Goal: Information Seeking & Learning: Learn about a topic

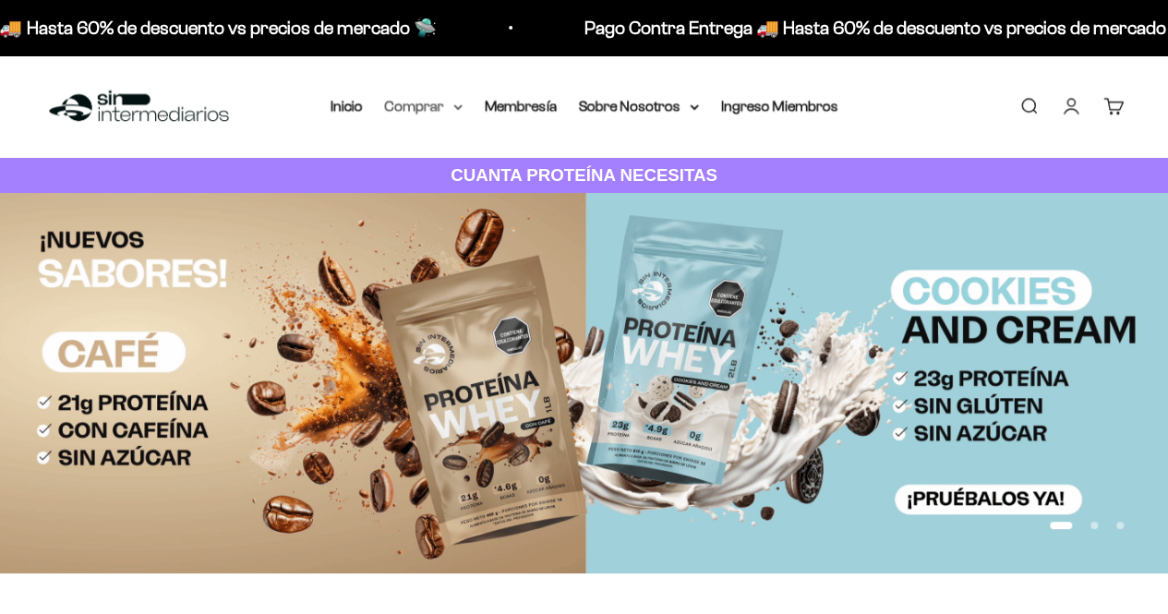
click at [445, 110] on summary "Comprar" at bounding box center [424, 106] width 78 height 24
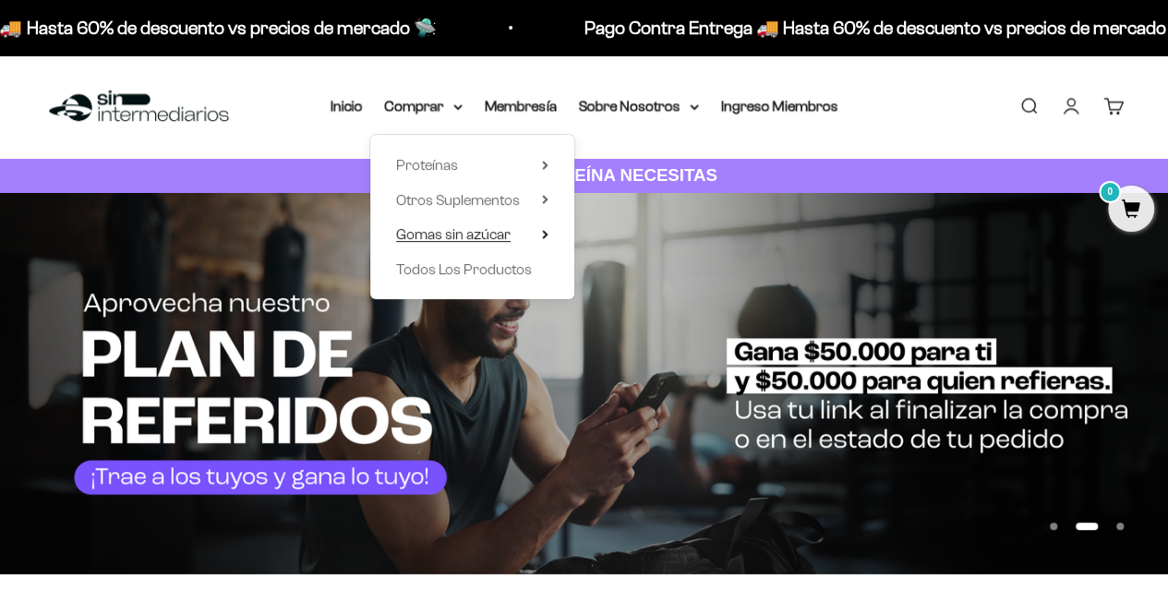
click at [459, 237] on span "Gomas sin azúcar" at bounding box center [453, 234] width 114 height 16
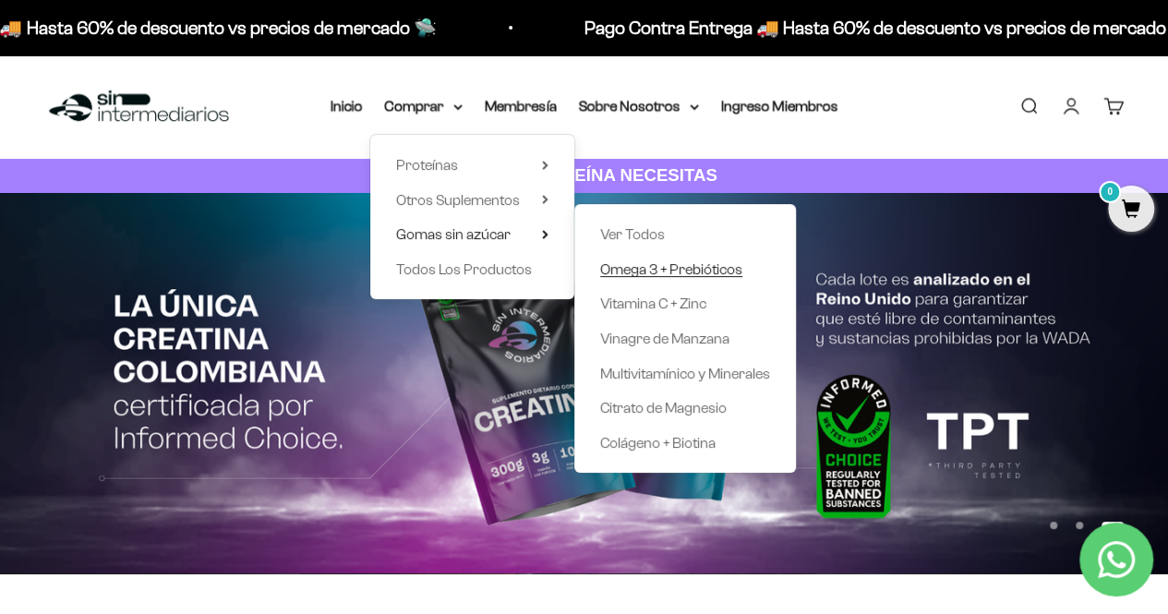
click at [655, 267] on span "Omega 3 + Prebióticos" at bounding box center [671, 269] width 142 height 16
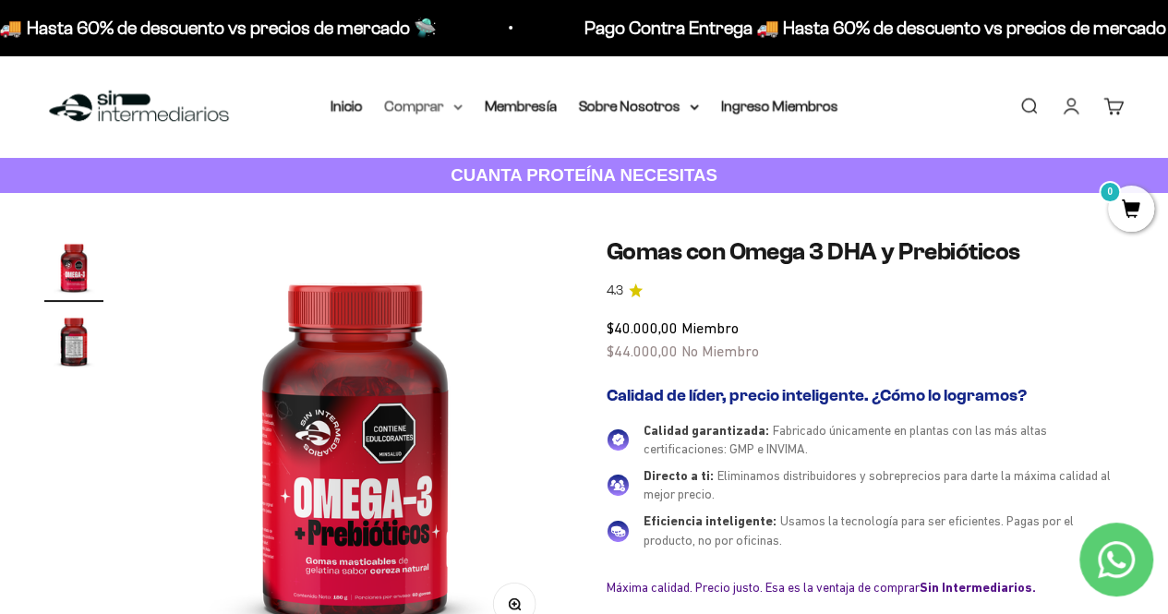
click at [411, 107] on summary "Comprar" at bounding box center [424, 106] width 78 height 24
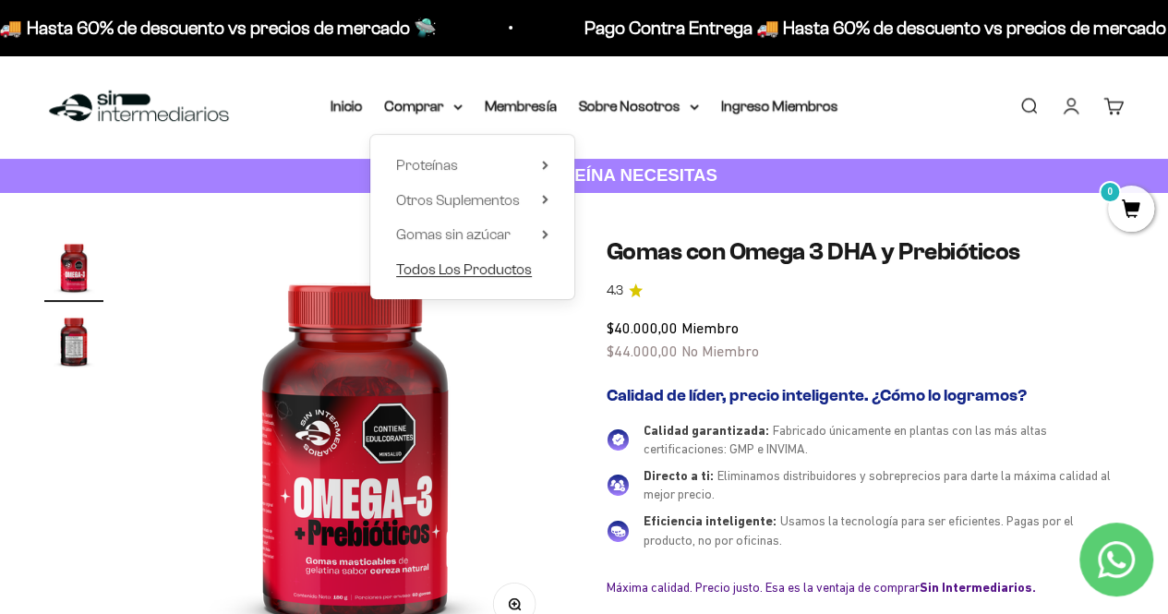
click at [469, 272] on span "Todos Los Productos" at bounding box center [464, 269] width 136 height 16
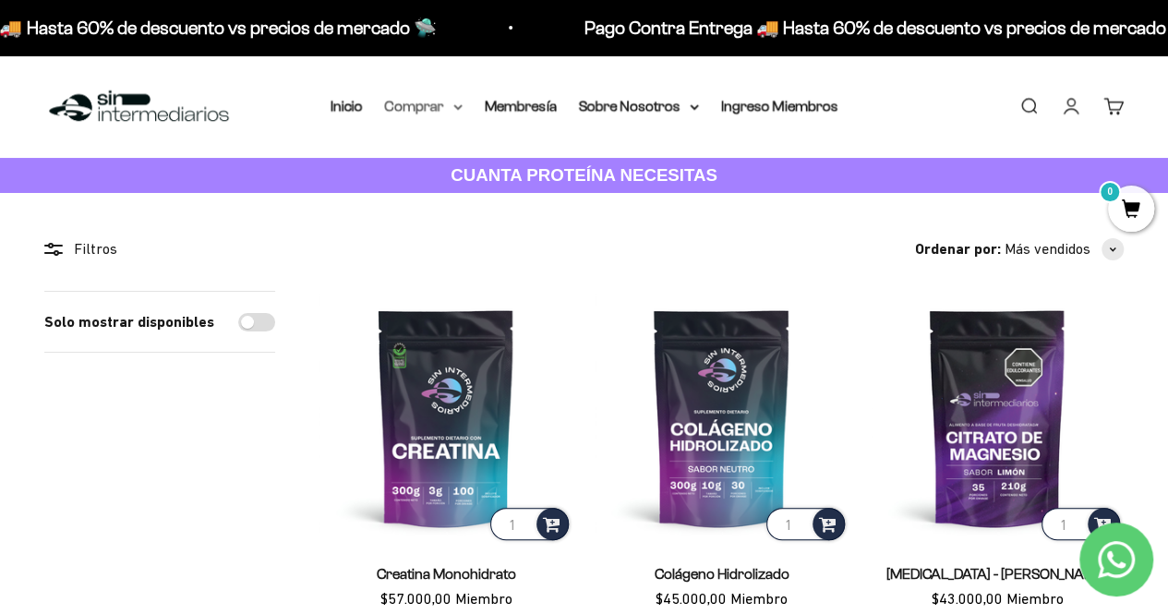
click at [416, 106] on summary "Comprar" at bounding box center [424, 106] width 78 height 24
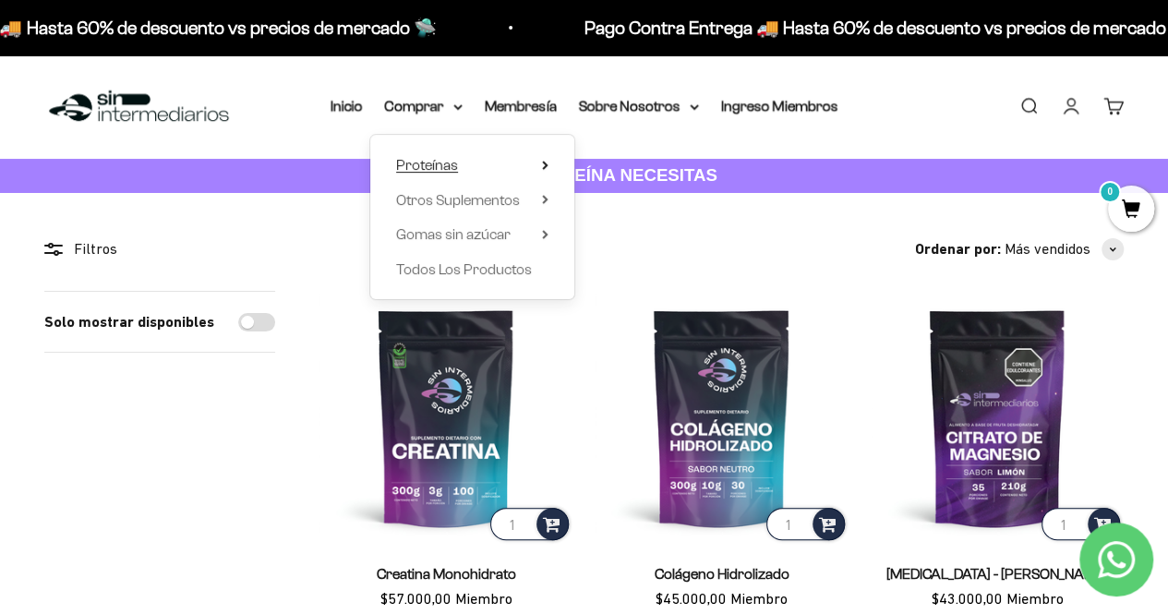
click at [445, 162] on span "Proteínas" at bounding box center [427, 165] width 62 height 16
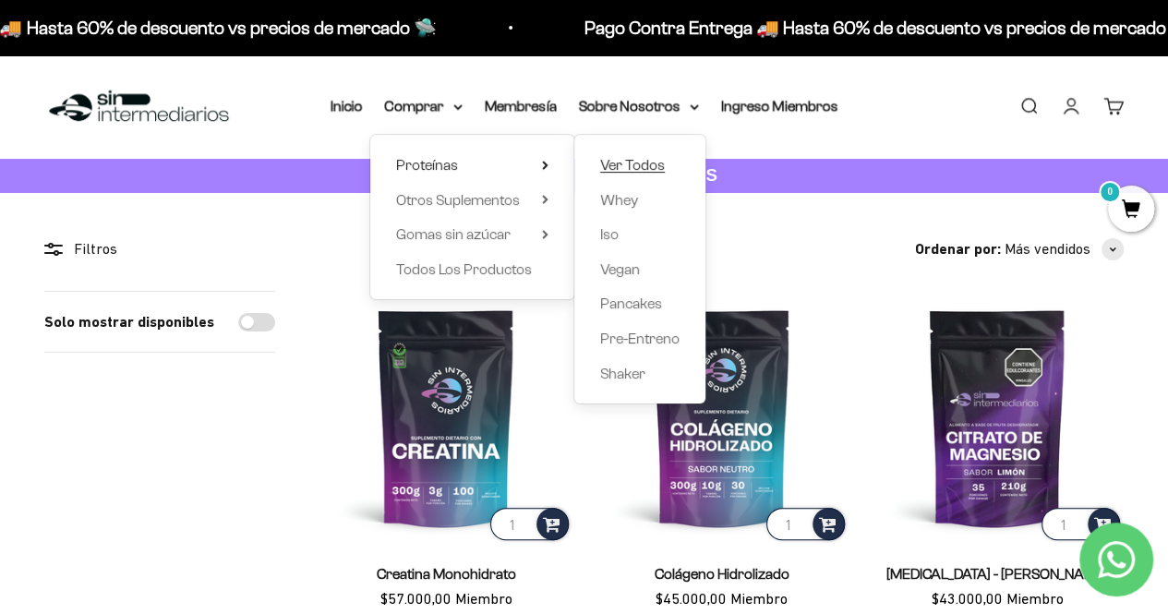
click at [611, 162] on span "Ver Todos" at bounding box center [632, 165] width 65 height 16
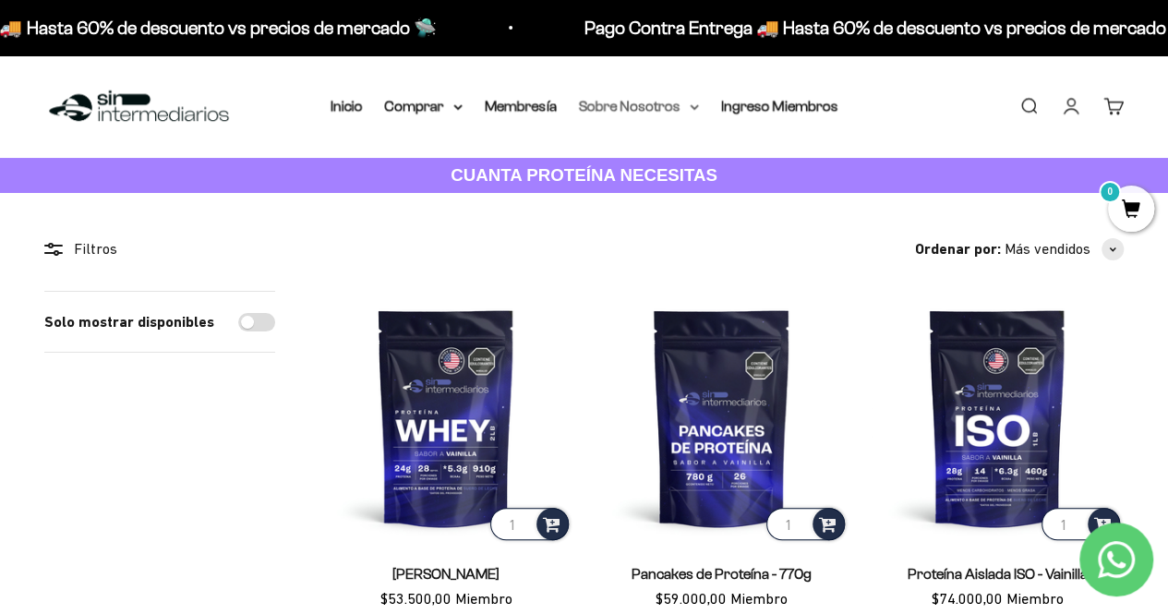
click at [636, 109] on summary "Sobre Nosotros" at bounding box center [639, 106] width 120 height 24
click at [535, 101] on link "Membresía" at bounding box center [521, 106] width 72 height 16
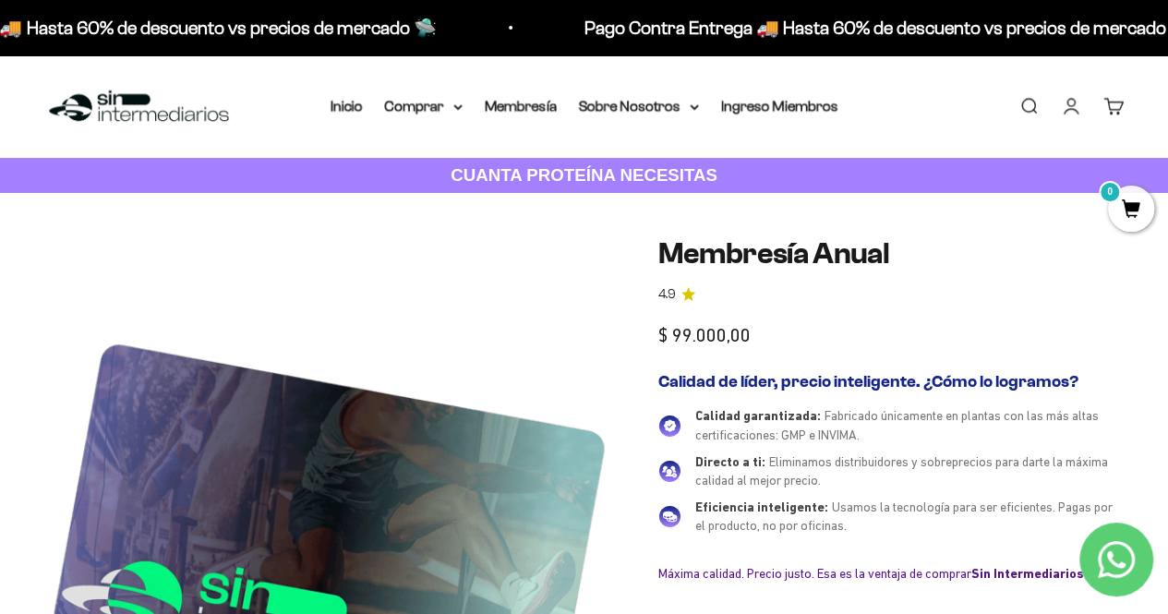
click at [397, 180] on link "CUANTA PROTEÍNA NECESITAS" at bounding box center [584, 176] width 1168 height 36
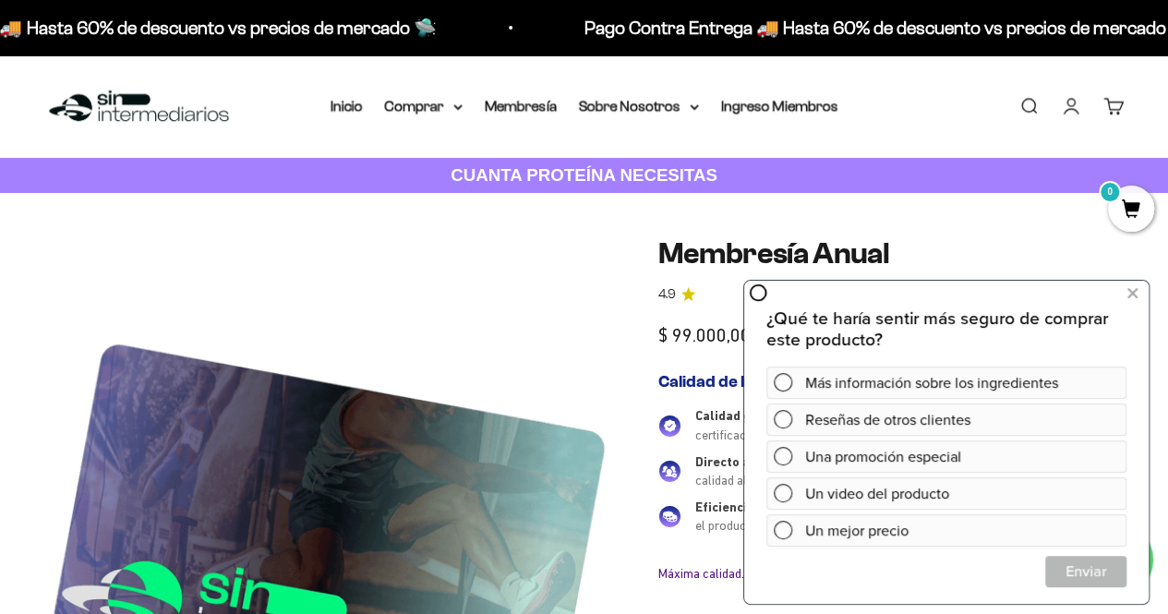
click at [162, 99] on img at bounding box center [138, 107] width 189 height 40
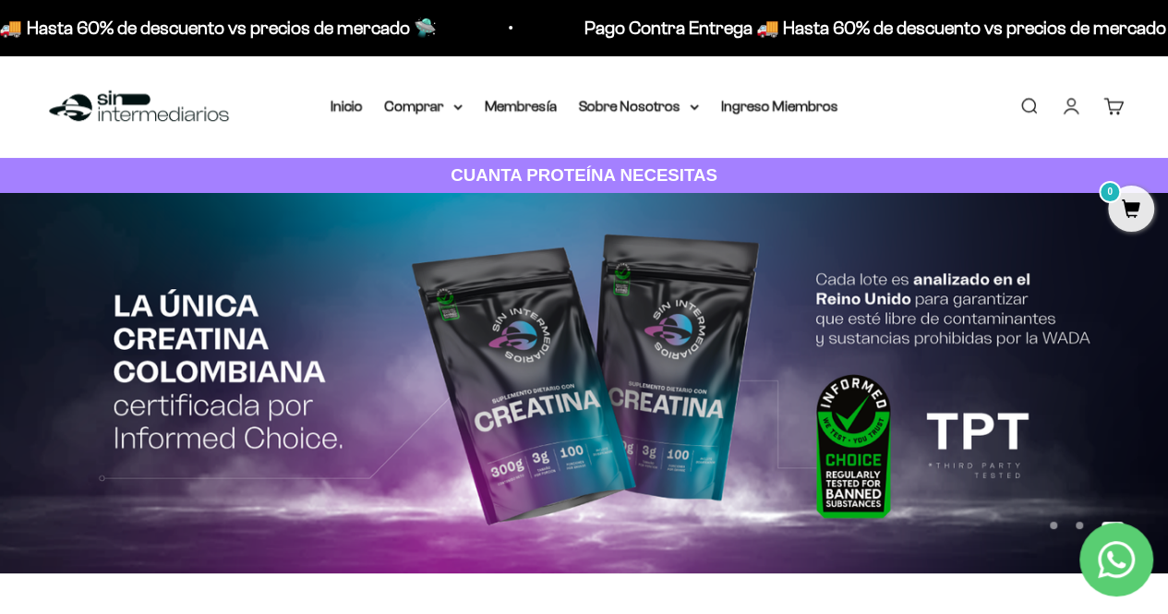
click at [1056, 525] on button "Ir al artículo 1" at bounding box center [1053, 525] width 7 height 7
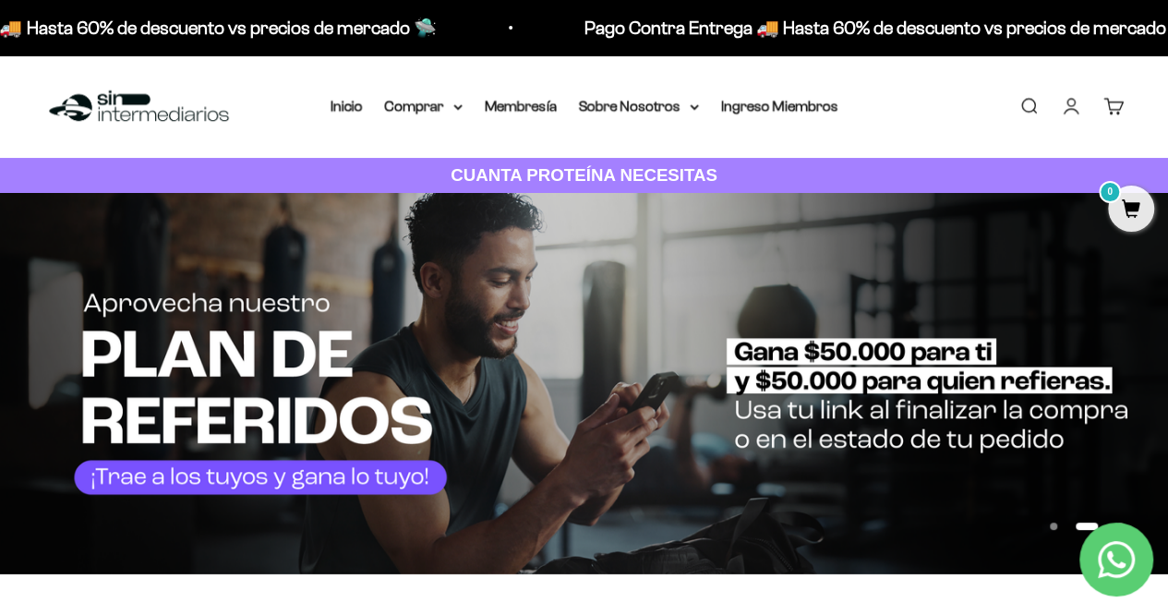
click at [1057, 523] on button "Ir al artículo 1" at bounding box center [1053, 526] width 7 height 7
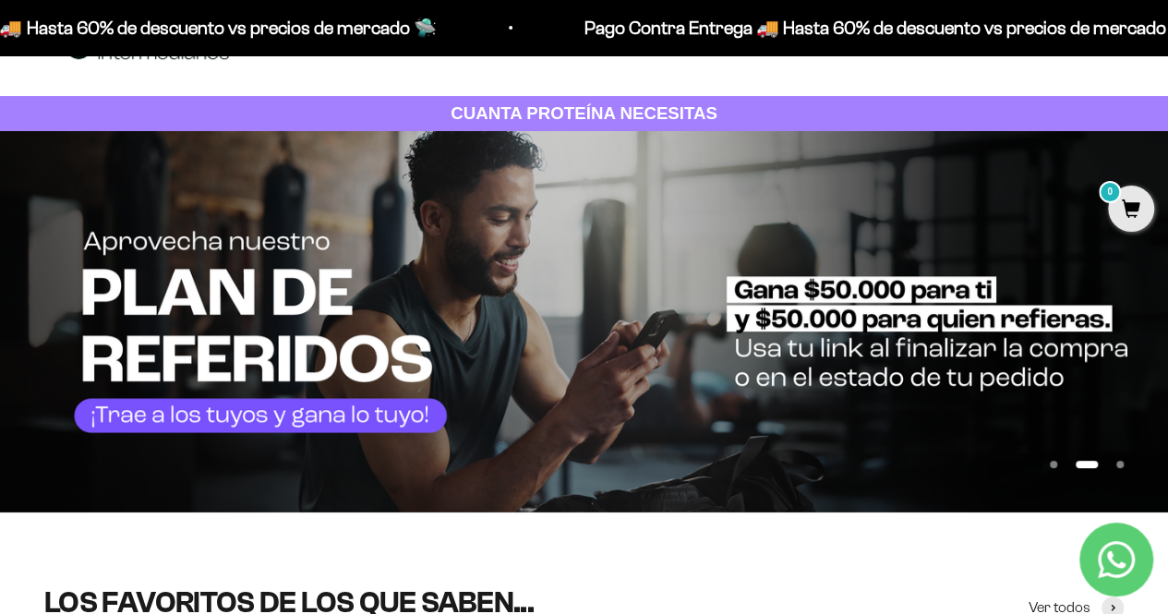
scroll to position [64, 0]
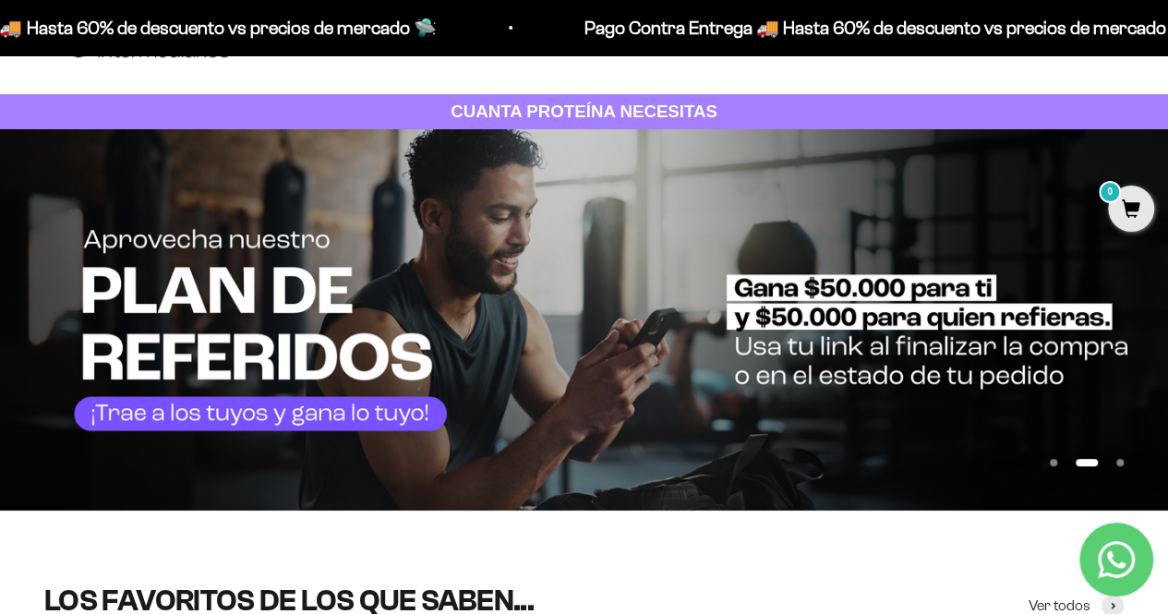
click at [1122, 464] on button "Ir al artículo 3" at bounding box center [1119, 462] width 7 height 7
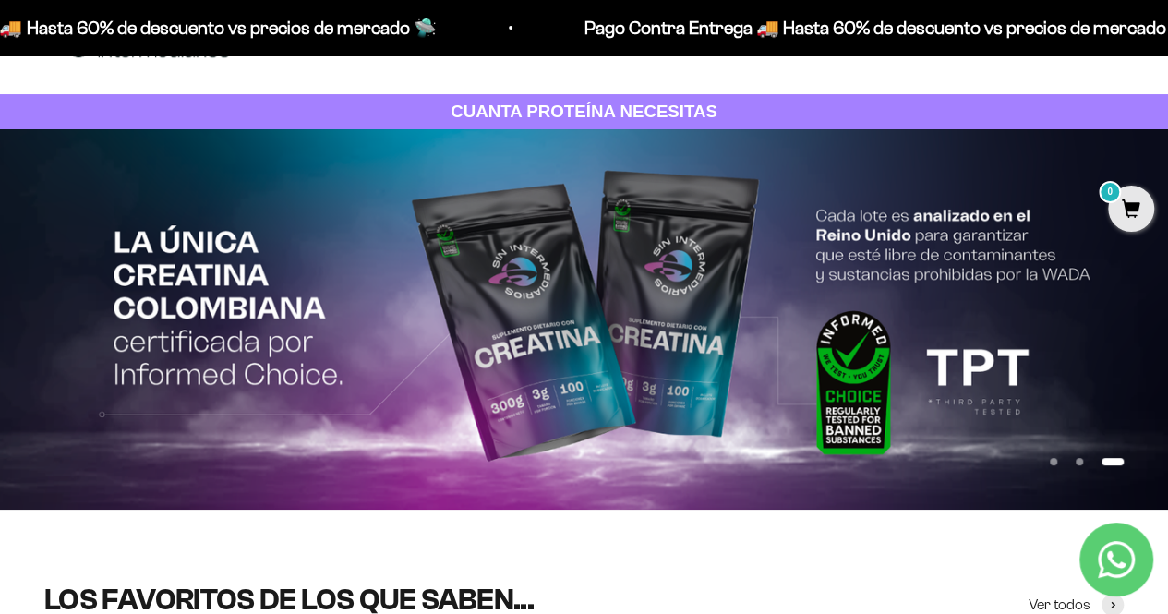
click at [1054, 465] on button "Ir al artículo 1" at bounding box center [1053, 461] width 7 height 7
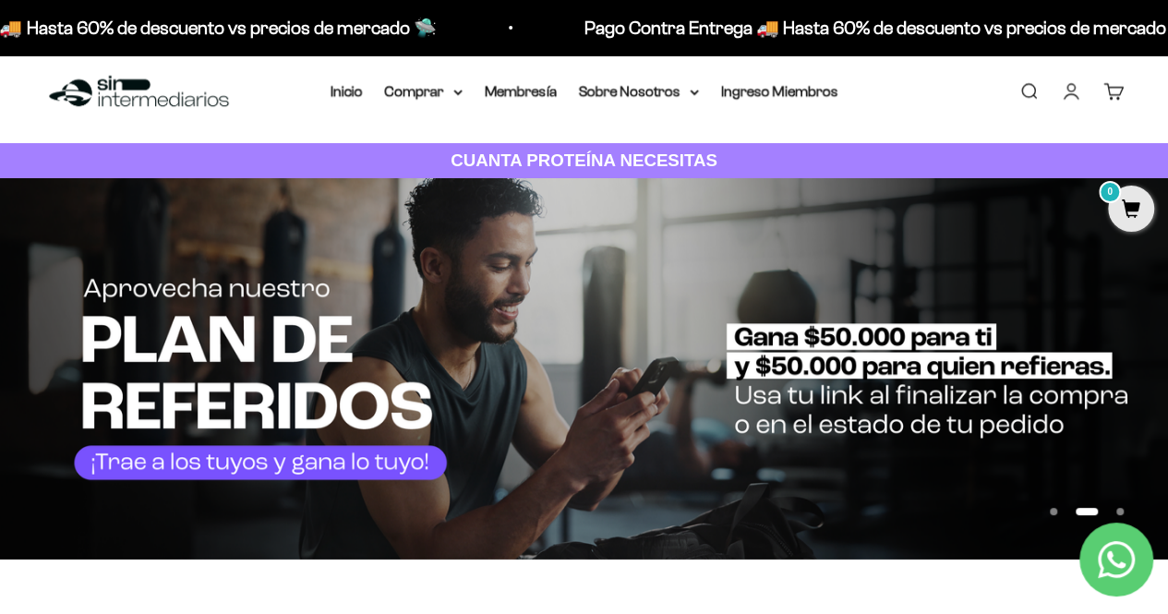
scroll to position [11, 0]
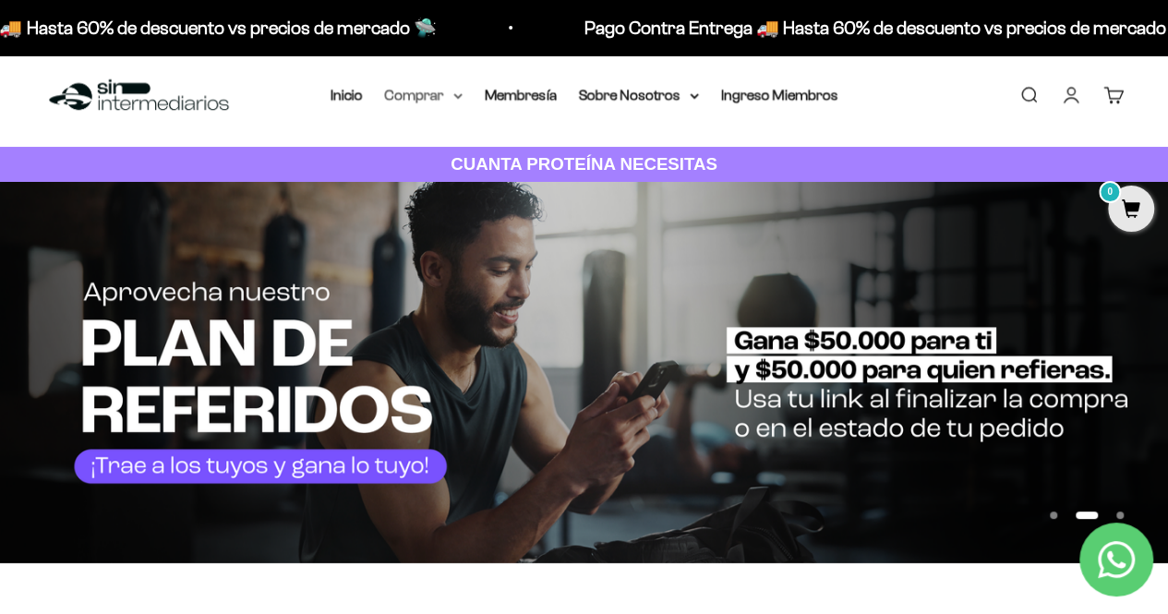
click at [415, 98] on summary "Comprar" at bounding box center [424, 95] width 78 height 24
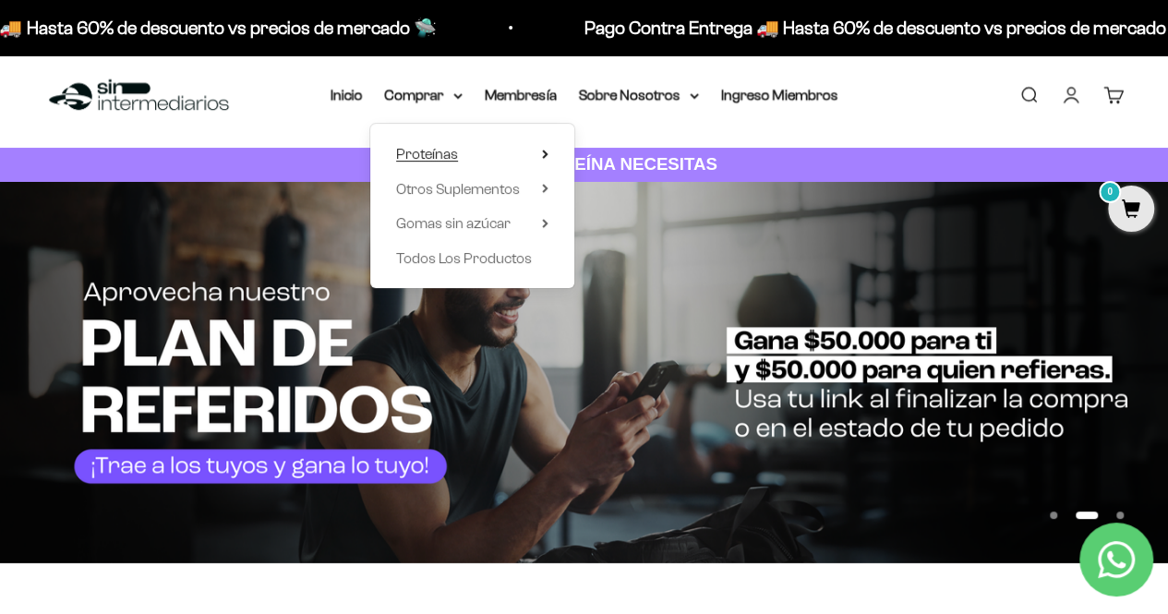
click at [438, 152] on span "Proteínas" at bounding box center [427, 154] width 62 height 16
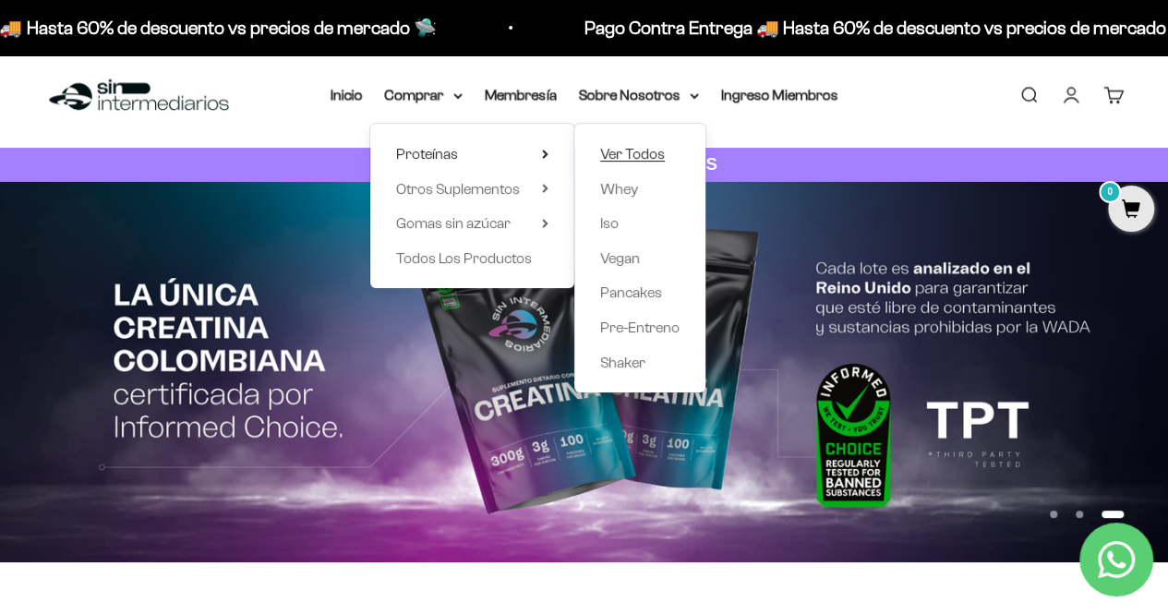
click at [632, 147] on span "Ver Todos" at bounding box center [632, 154] width 65 height 16
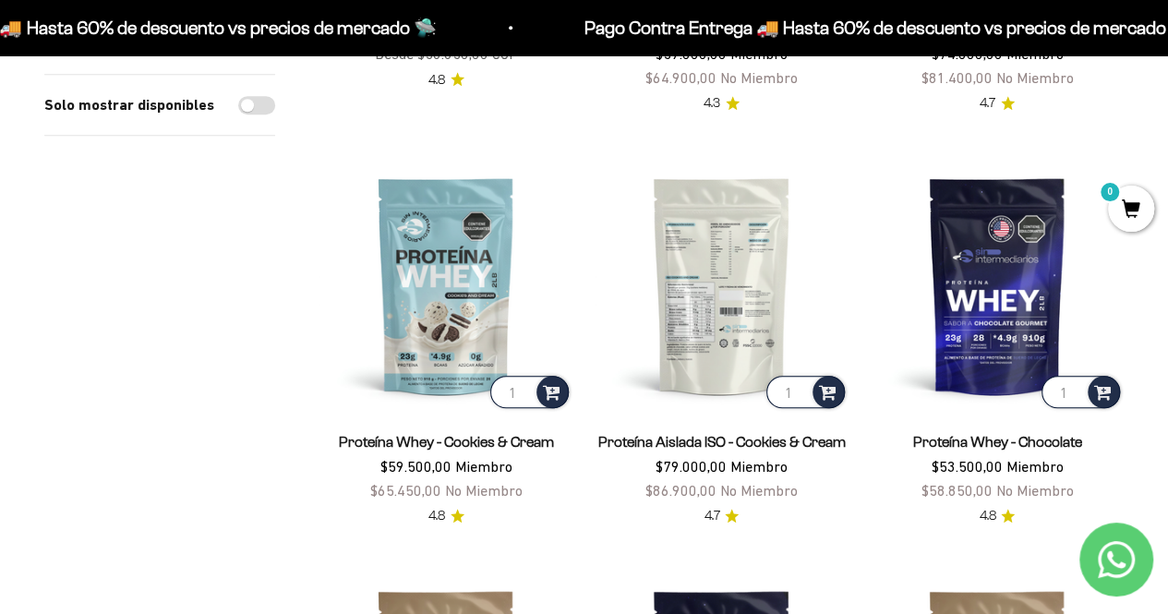
scroll to position [551, 0]
